Goal: Task Accomplishment & Management: Manage account settings

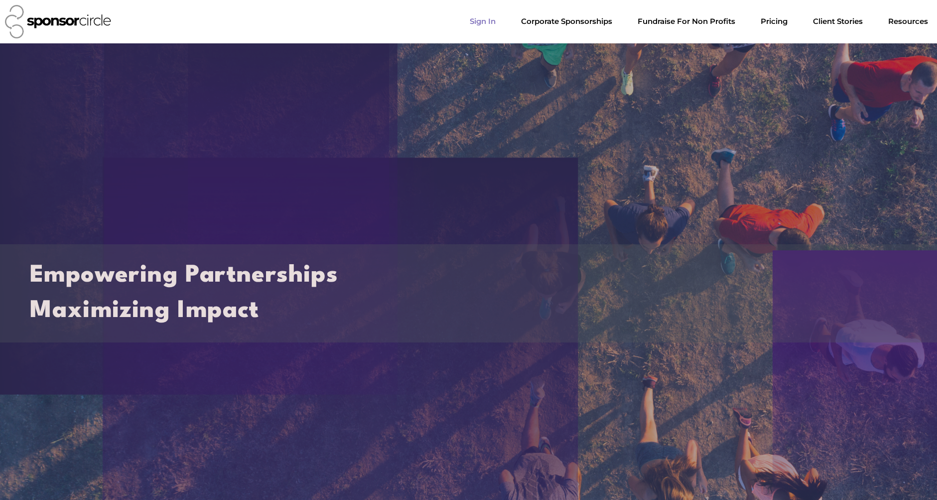
click at [504, 21] on link "Sign In" at bounding box center [483, 21] width 42 height 20
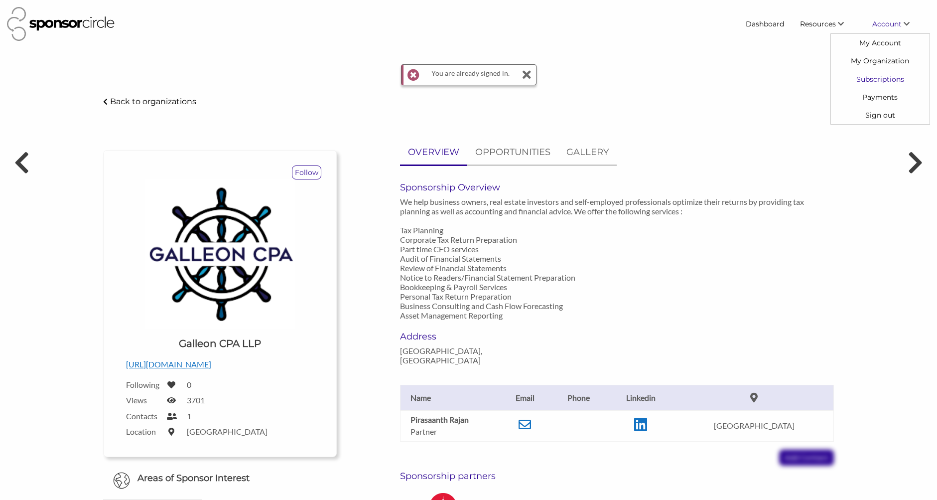
click at [887, 81] on link "Subscriptions" at bounding box center [880, 79] width 99 height 18
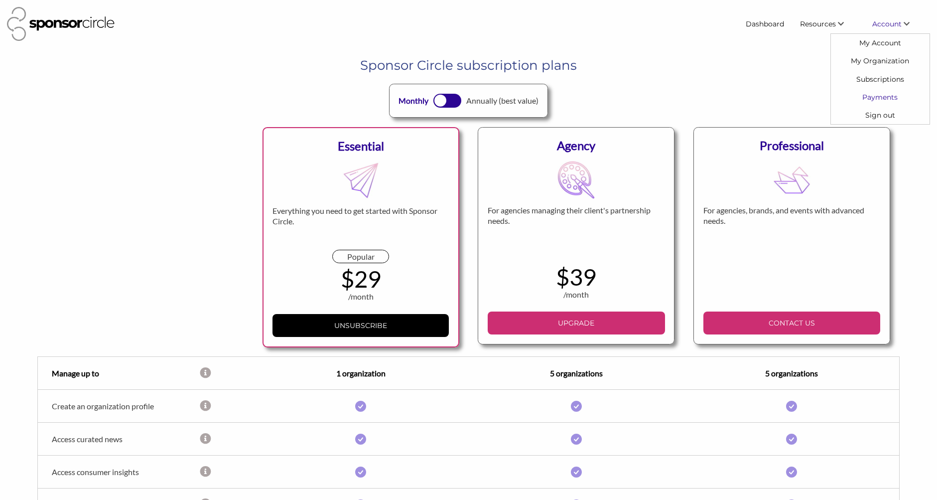
click at [891, 94] on link "Payments" at bounding box center [880, 97] width 99 height 18
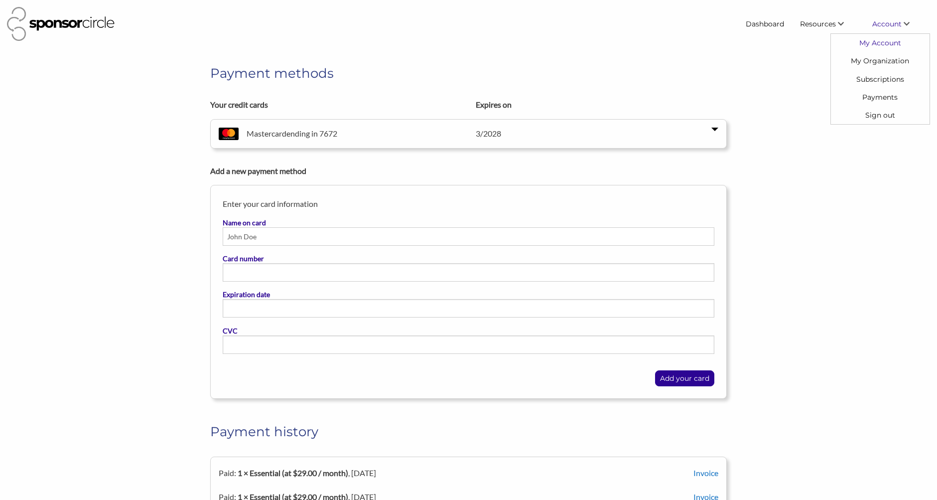
click at [886, 43] on link "My Account" at bounding box center [880, 43] width 99 height 18
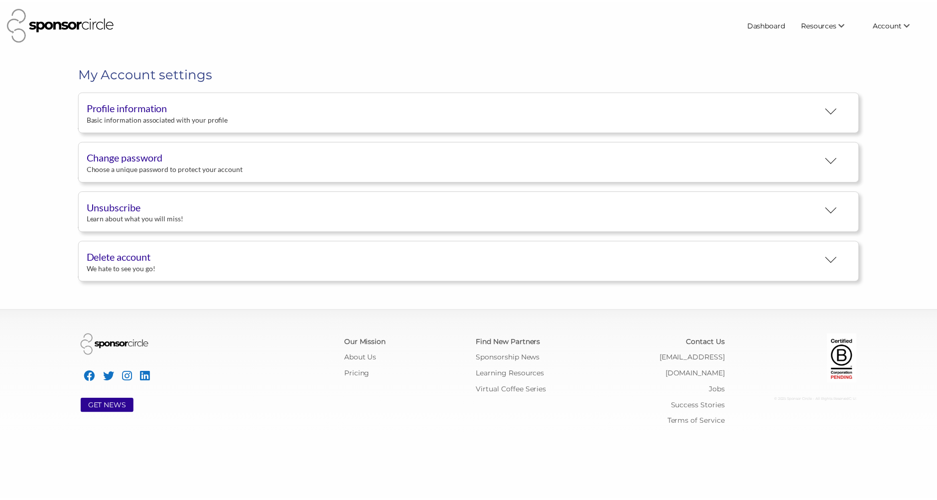
scroll to position [18, 0]
click at [430, 210] on button "Unsubscribe Learn about what you will miss!" at bounding box center [472, 211] width 787 height 41
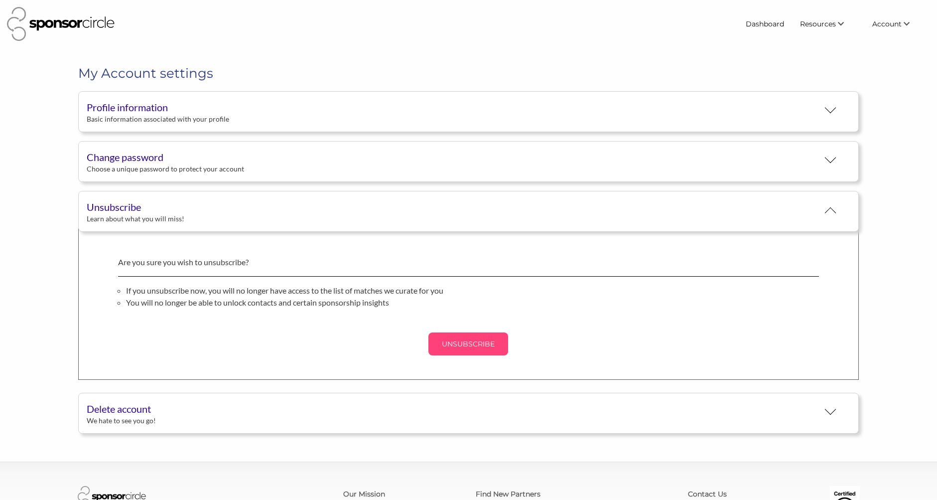
click at [476, 341] on p "UNSUBSCRIBE" at bounding box center [468, 343] width 72 height 15
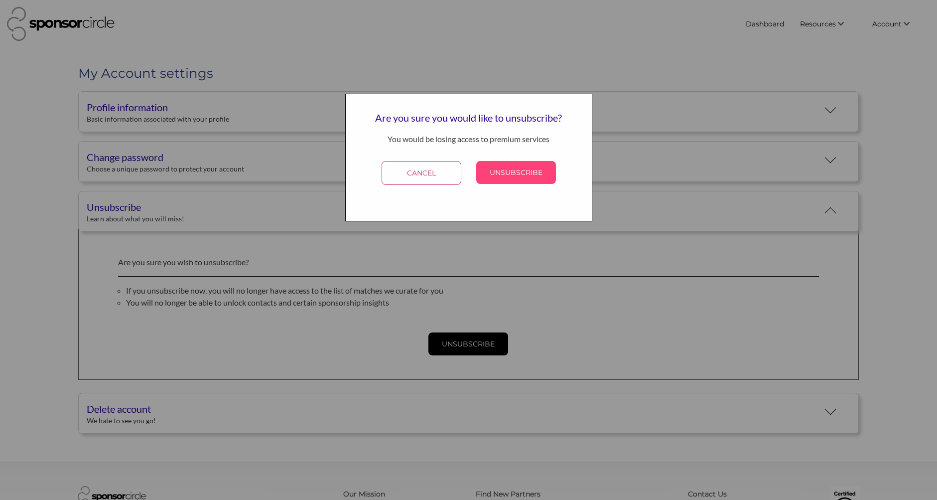
click at [518, 169] on p "UNSUBSCRIBE" at bounding box center [516, 172] width 72 height 15
